Goal: Task Accomplishment & Management: Complete application form

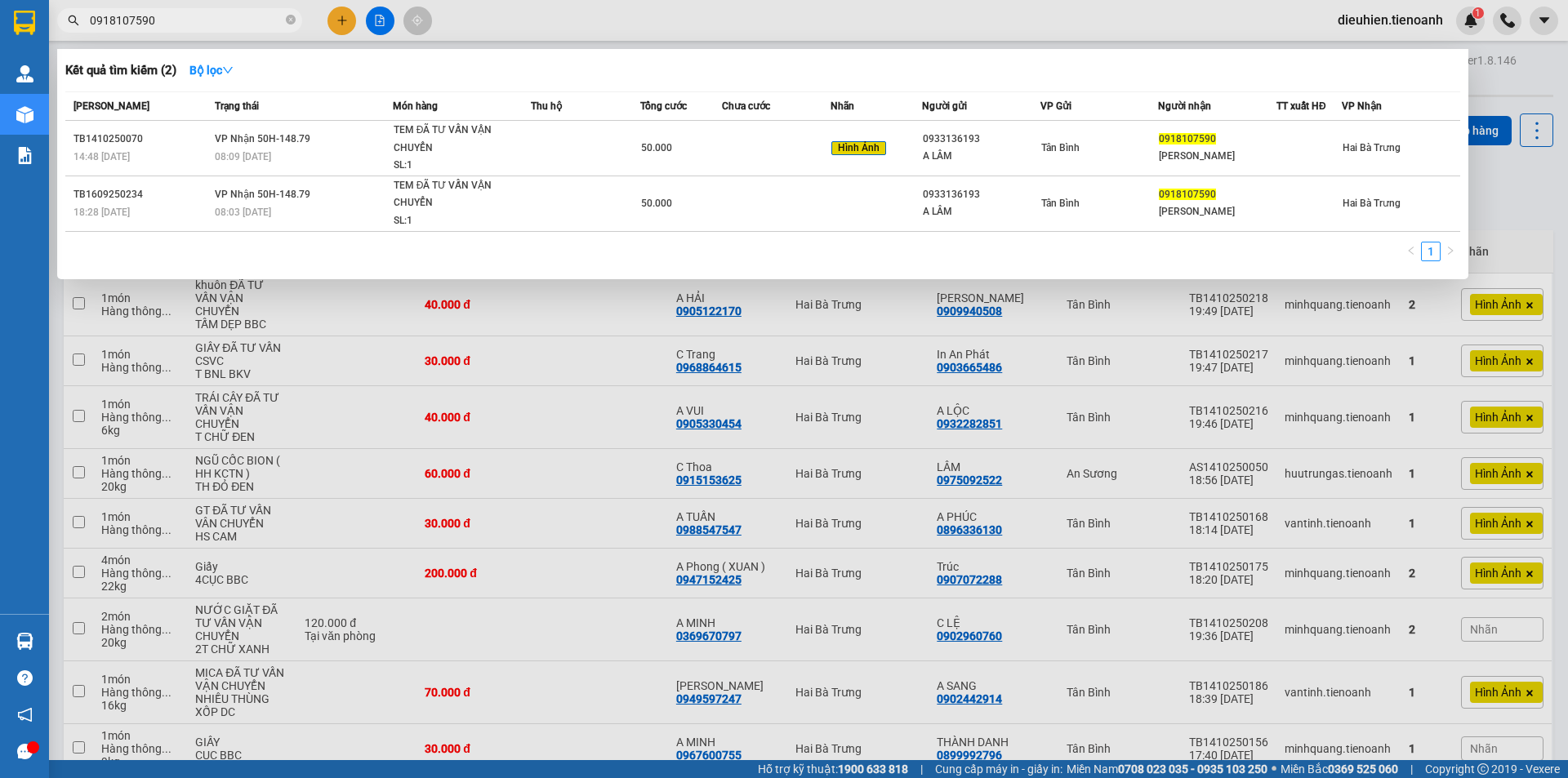
click at [193, 18] on input "0918107590" at bounding box center [186, 20] width 193 height 18
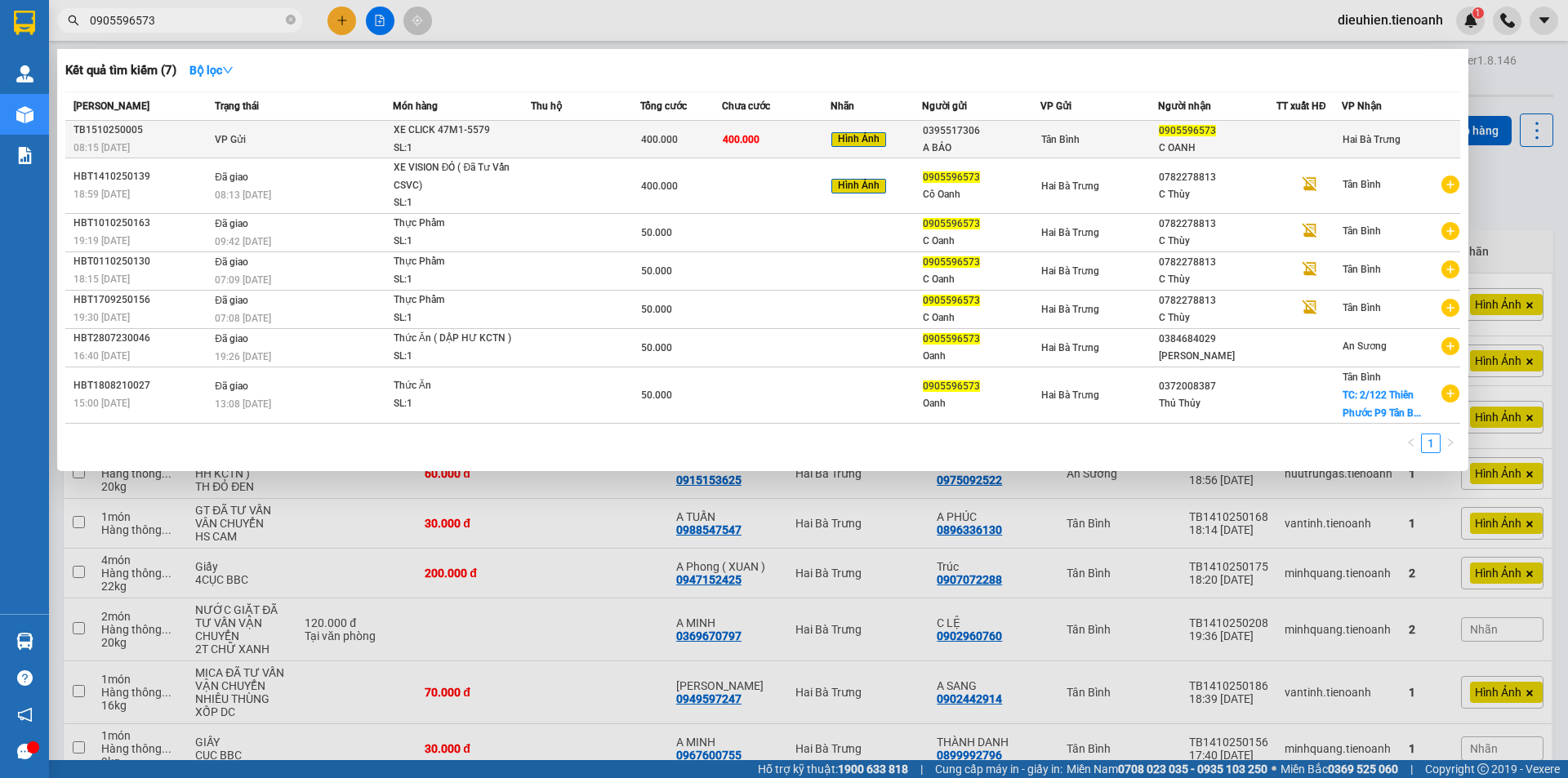
type input "0905596573"
click at [285, 154] on td "VP Gửi" at bounding box center [301, 139] width 182 height 38
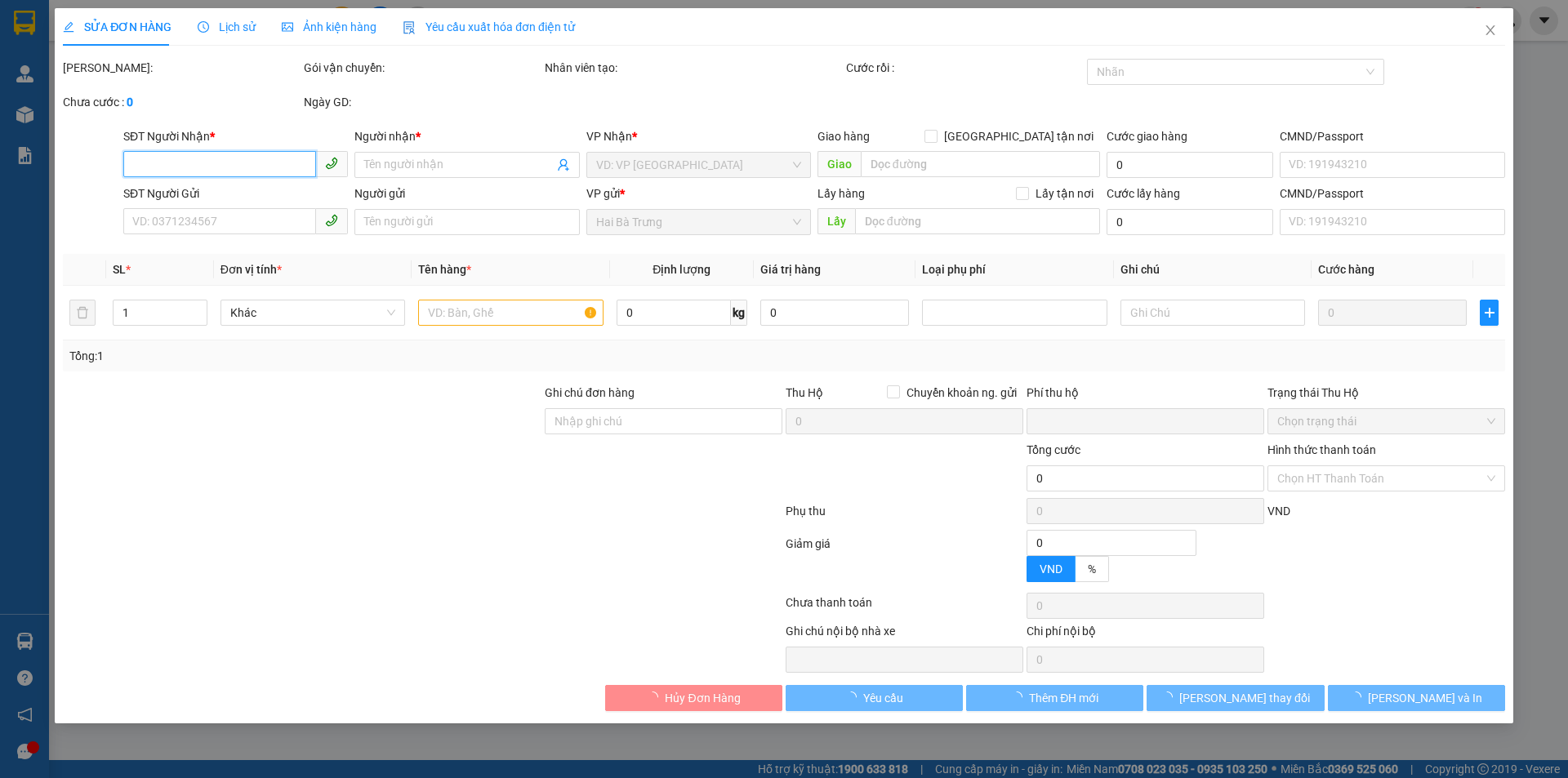
type input "0905596573"
type input "C OANH"
type input "0395517306"
type input "A BẢO"
type input "0"
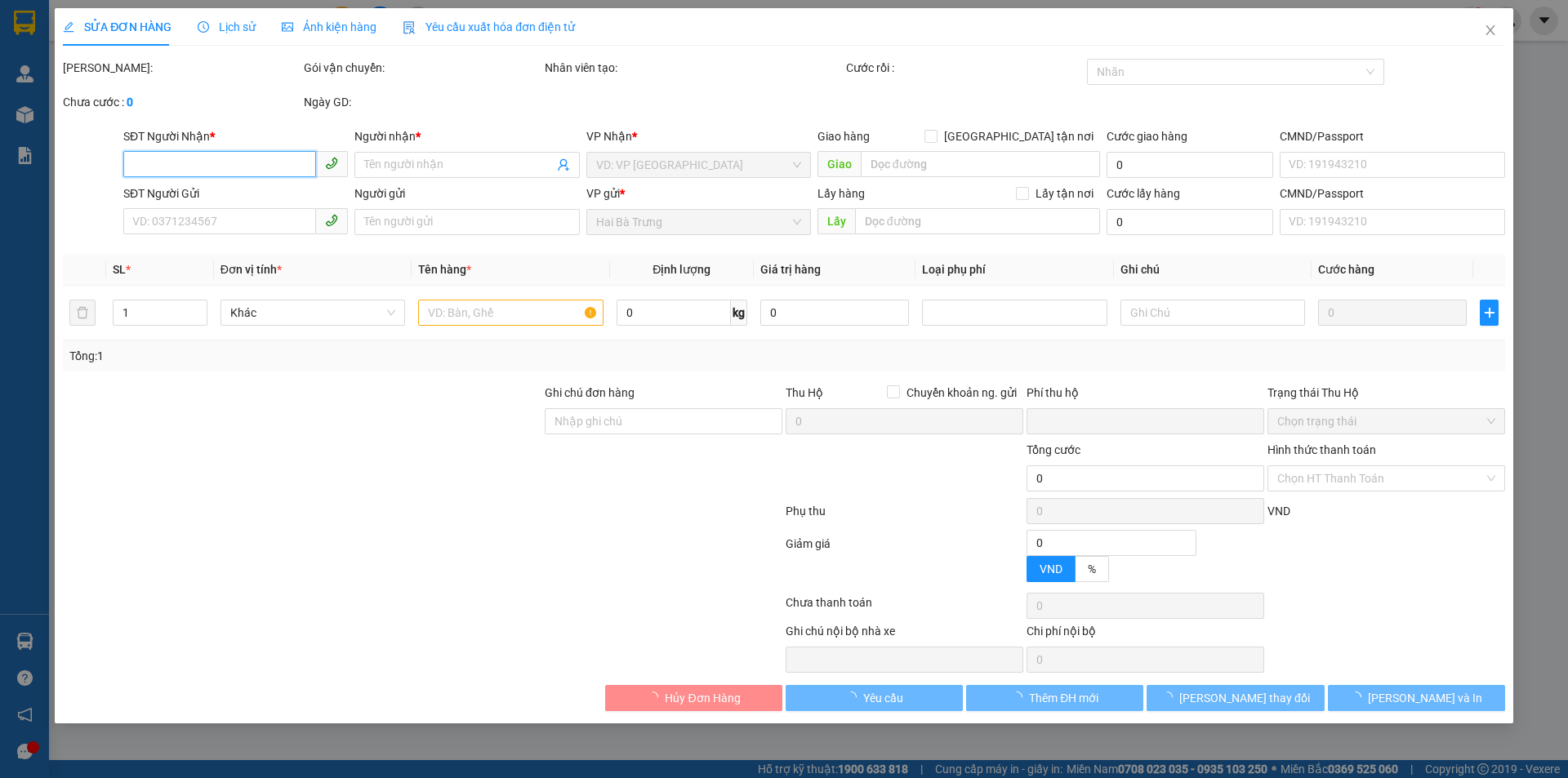
type input "400.000"
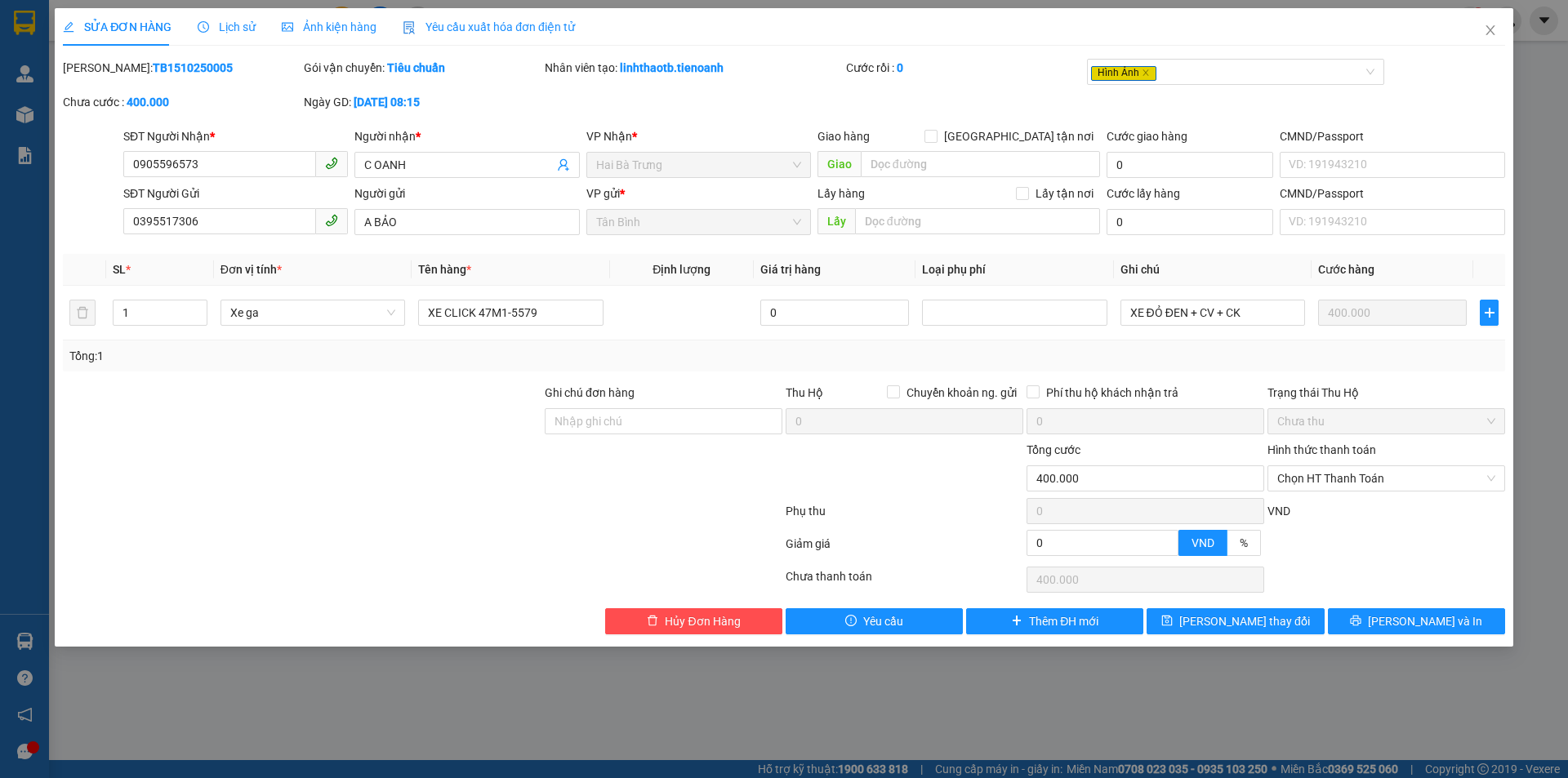
drag, startPoint x: 210, startPoint y: 26, endPoint x: 262, endPoint y: 51, distance: 57.7
click at [214, 28] on span "Lịch sử" at bounding box center [226, 27] width 58 height 13
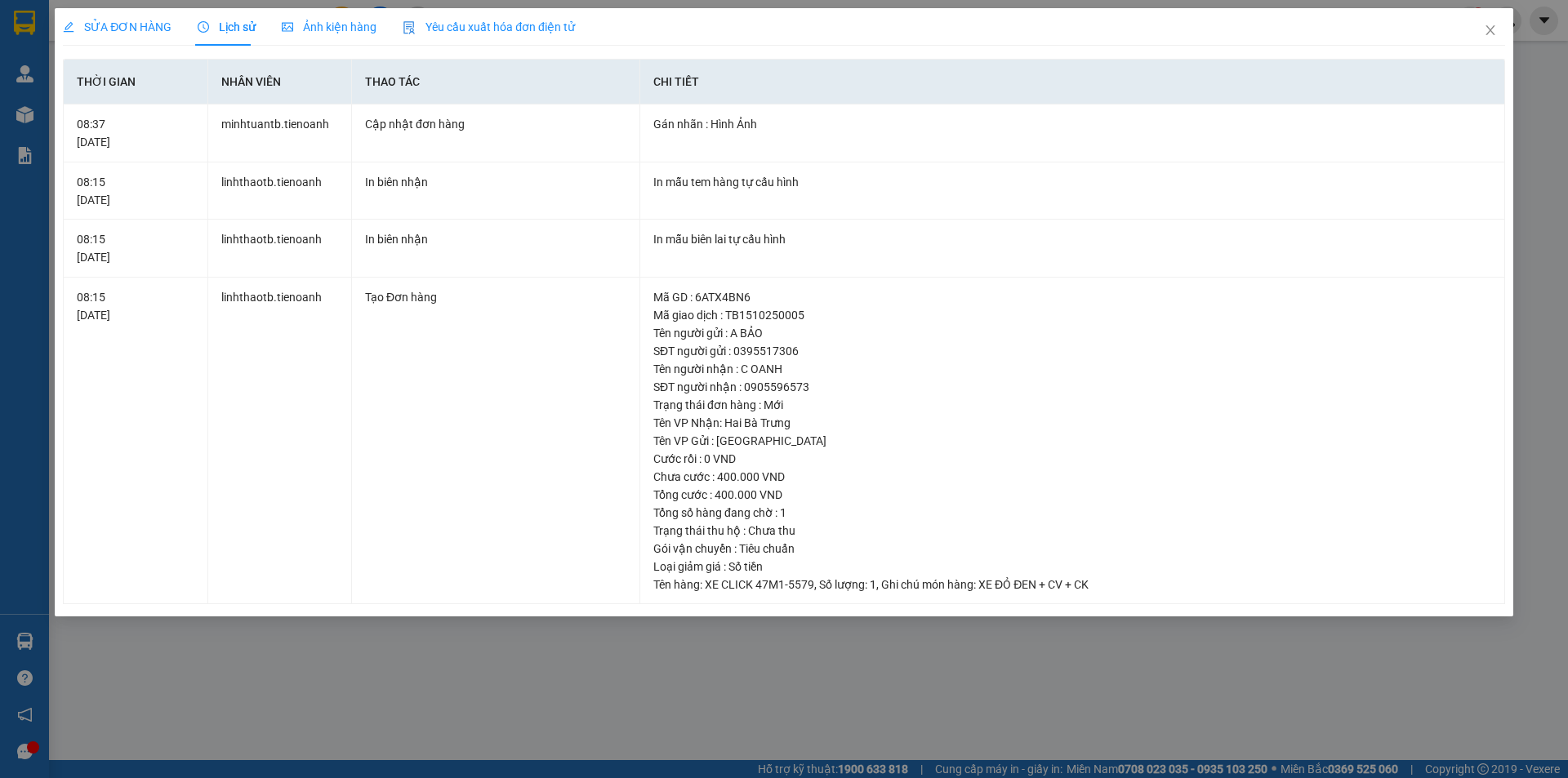
click at [115, 29] on span "SỬA ĐƠN HÀNG" at bounding box center [117, 27] width 108 height 13
